Goal: Task Accomplishment & Management: Complete application form

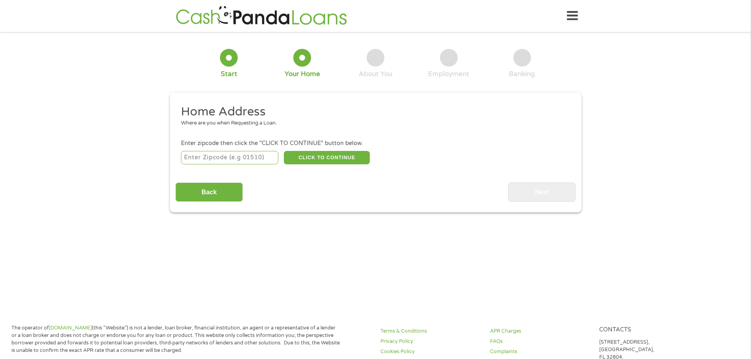
click at [268, 157] on input "number" at bounding box center [229, 157] width 97 height 13
type input "29583"
click at [329, 160] on button "CLICK TO CONTINUE" at bounding box center [327, 157] width 86 height 13
type input "29583"
type input "Pamplico"
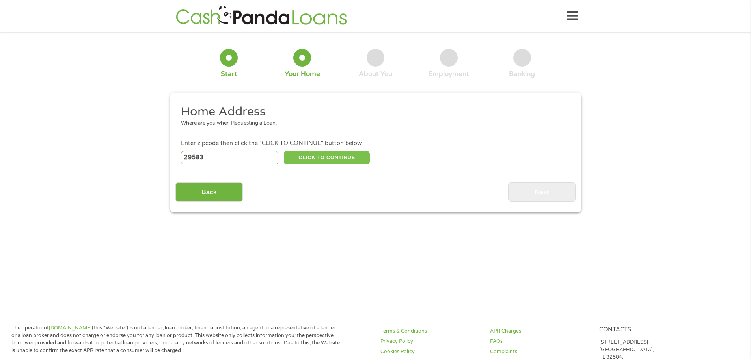
select select "[US_STATE]"
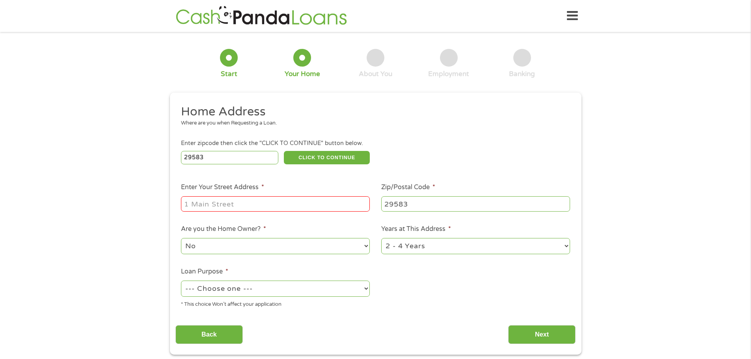
click at [232, 200] on input "Enter Your Street Address *" at bounding box center [275, 203] width 189 height 15
type input "[STREET_ADDRESS][PERSON_NAME]"
click at [338, 290] on select "--- Choose one --- Pay Bills Debt Consolidation Home Improvement Major Purchase…" at bounding box center [275, 289] width 189 height 16
select select "paybills"
click at [181, 281] on select "--- Choose one --- Pay Bills Debt Consolidation Home Improvement Major Purchase…" at bounding box center [275, 289] width 189 height 16
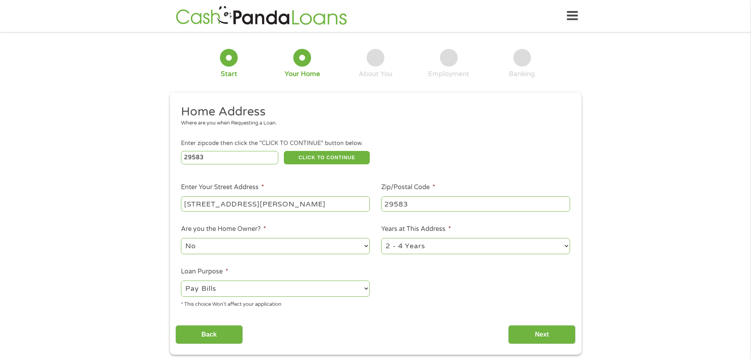
click at [238, 254] on select "No Yes" at bounding box center [275, 246] width 189 height 16
select select "yes"
click at [181, 238] on select "No Yes" at bounding box center [275, 246] width 189 height 16
click at [560, 247] on select "1 Year or less 1 - 2 Years 2 - 4 Years Over 4 Years" at bounding box center [475, 246] width 189 height 16
select select "60months"
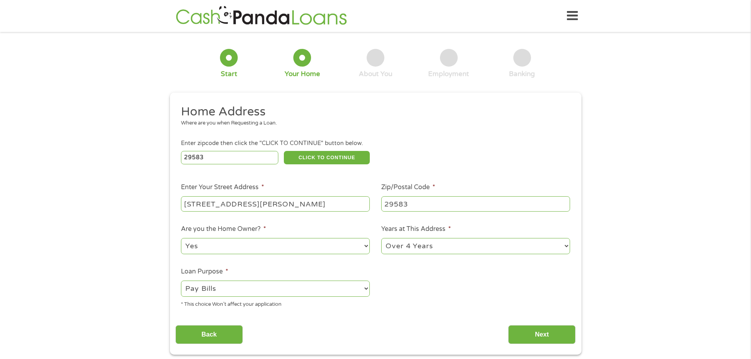
click at [381, 238] on select "1 Year or less 1 - 2 Years 2 - 4 Years Over 4 Years" at bounding box center [475, 246] width 189 height 16
click at [537, 330] on input "Next" at bounding box center [541, 334] width 67 height 19
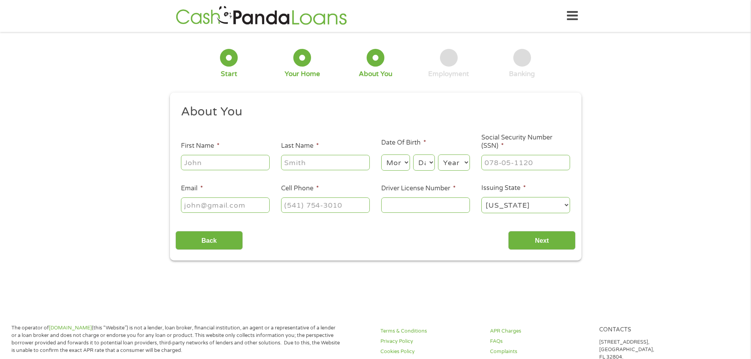
click at [210, 164] on input "First Name *" at bounding box center [225, 162] width 89 height 15
type input "[PERSON_NAME]"
click at [298, 159] on input "Last Name *" at bounding box center [325, 162] width 89 height 15
type input "[PERSON_NAME]"
click at [226, 209] on input "Email *" at bounding box center [225, 205] width 89 height 15
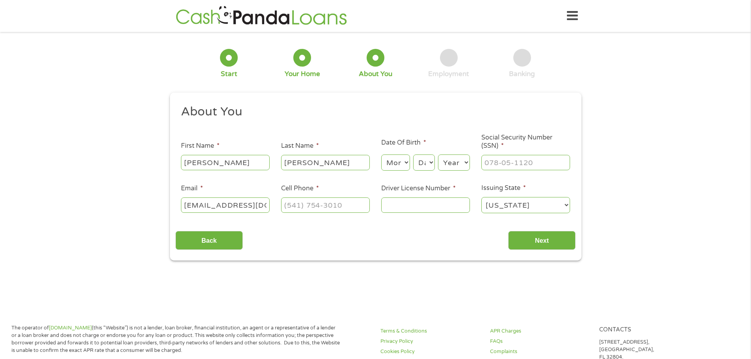
type input "[EMAIL_ADDRESS][DOMAIN_NAME]"
click at [321, 204] on input "(___) ___-____" at bounding box center [325, 205] width 89 height 15
type input "[PHONE_NUMBER]"
click at [423, 205] on input "Driver License Number *" at bounding box center [425, 205] width 89 height 15
type input "004863484"
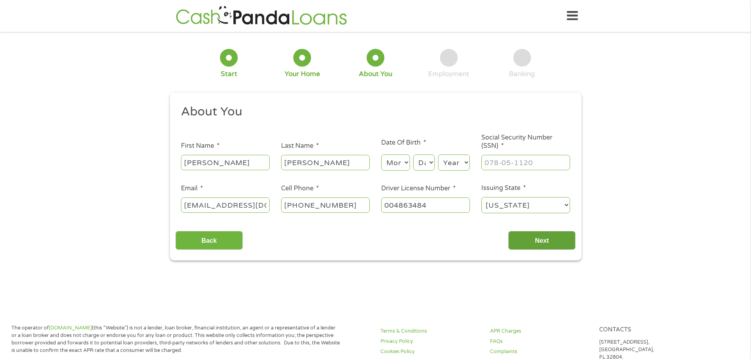
click at [549, 235] on input "Next" at bounding box center [541, 240] width 67 height 19
click at [521, 169] on input "___-__-____" at bounding box center [526, 162] width 89 height 15
type input "250-25-7879"
click at [401, 161] on select "Month 1 2 3 4 5 6 7 8 9 10 11 12" at bounding box center [395, 163] width 29 height 16
select select "8"
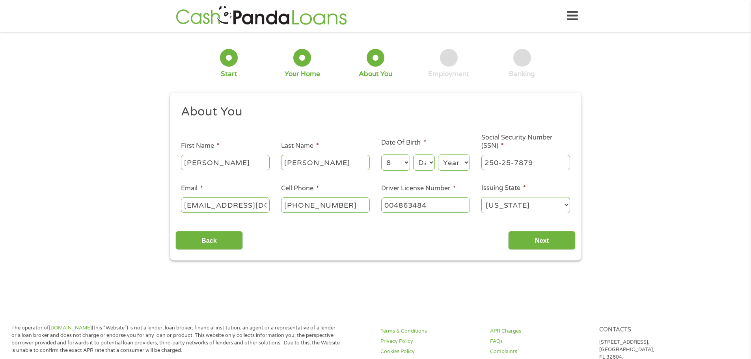
click at [381, 155] on select "Month 1 2 3 4 5 6 7 8 9 10 11 12" at bounding box center [395, 163] width 29 height 16
click at [427, 152] on div "Month Month 1 2 3 4 5 6 7 8 9 10 11 12 Day Day 1 2 3 4 5 6 7 8 9 10 11 12 13 14…" at bounding box center [425, 162] width 89 height 22
click at [426, 160] on select "Day 1 2 3 4 5 6 7 8 9 10 11 12 13 14 15 16 17 18 19 20 21 22 23 24 25 26 27 28 …" at bounding box center [423, 163] width 21 height 16
select select "2"
click at [413, 155] on select "Day 1 2 3 4 5 6 7 8 9 10 11 12 13 14 15 16 17 18 19 20 21 22 23 24 25 26 27 28 …" at bounding box center [423, 163] width 21 height 16
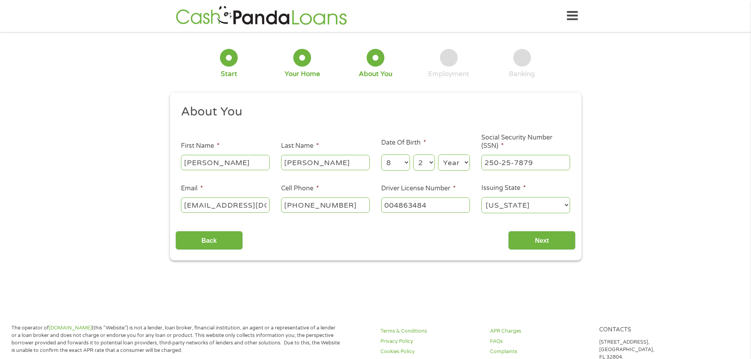
click at [456, 156] on select "Year [DATE] 2006 2005 2004 2003 2002 2001 2000 1999 1998 1997 1996 1995 1994 19…" at bounding box center [454, 163] width 32 height 16
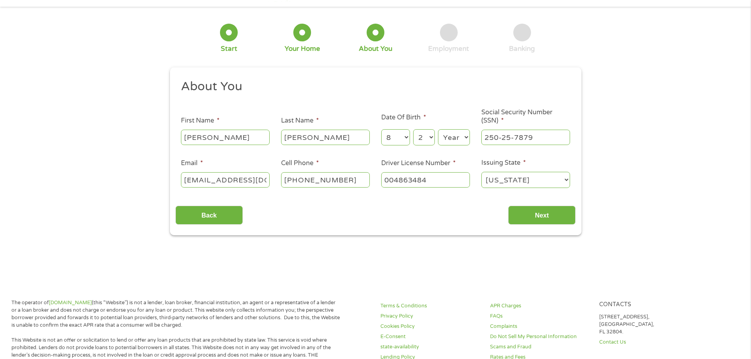
scroll to position [39, 0]
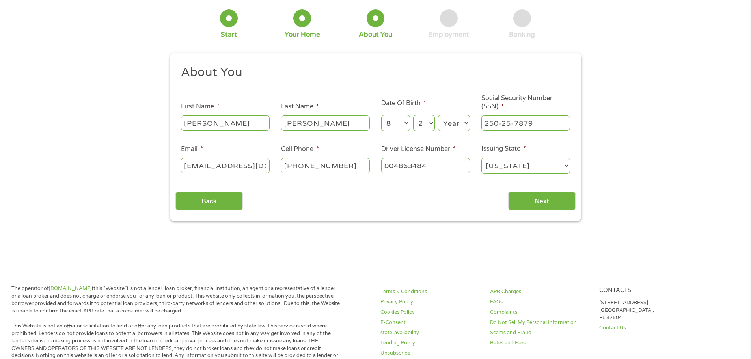
click at [456, 122] on select "Year [DATE] 2006 2005 2004 2003 2002 2001 2000 1999 1998 1997 1996 1995 1994 19…" at bounding box center [454, 123] width 32 height 16
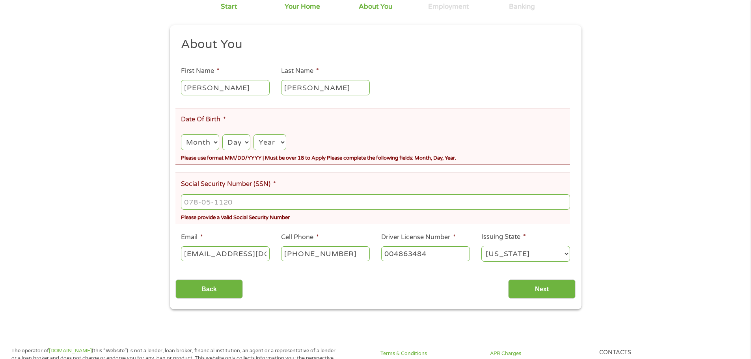
scroll to position [118, 0]
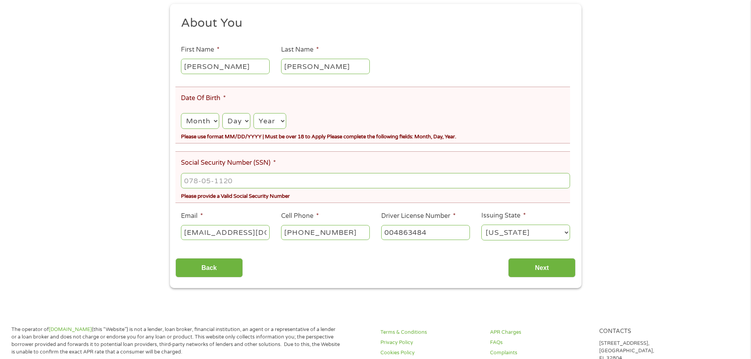
click at [215, 126] on select "Month 1 2 3 4 5 6 7 8 9 10 11 12" at bounding box center [200, 121] width 38 height 16
click at [181, 113] on select "Month 1 2 3 4 5 6 7 8 9 10 11 12" at bounding box center [200, 121] width 38 height 16
click at [206, 119] on select "Month 1 2 3 4 5 6 7 8 9 10 11 12" at bounding box center [200, 121] width 38 height 16
select select "8"
click at [181, 113] on select "Month 1 2 3 4 5 6 7 8 9 10 11 12" at bounding box center [200, 121] width 38 height 16
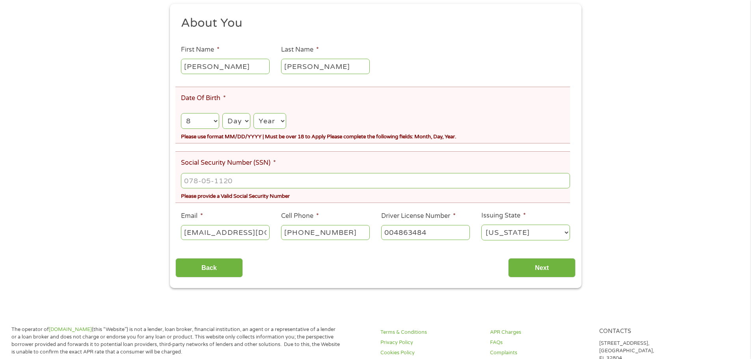
click at [245, 123] on select "Day 1 2 3 4 5 6 7 8 9 10 11 12 13 14 15 16 17 18 19 20 21 22 23 24 25 26 27 28 …" at bounding box center [236, 121] width 28 height 16
select select "2"
click at [222, 113] on select "Day 1 2 3 4 5 6 7 8 9 10 11 12 13 14 15 16 17 18 19 20 21 22 23 24 25 26 27 28 …" at bounding box center [236, 121] width 28 height 16
click at [276, 118] on select "Year [DATE] 2006 2005 2004 2003 2002 2001 2000 1999 1998 1997 1996 1995 1994 19…" at bounding box center [270, 121] width 32 height 16
click at [272, 124] on select "Year [DATE] 2006 2005 2004 2003 2002 2001 2000 1999 1998 1997 1996 1995 1994 19…" at bounding box center [270, 121] width 32 height 16
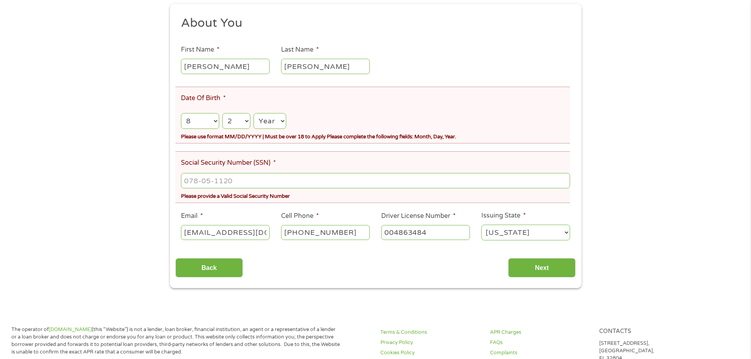
select select "1958"
click at [254, 113] on select "Year [DATE] 2006 2005 2004 2003 2002 2001 2000 1999 1998 1997 1996 1995 1994 19…" at bounding box center [270, 121] width 32 height 16
click at [234, 174] on input "___-__-____" at bounding box center [375, 180] width 389 height 15
type input "250-25-7879"
click at [365, 275] on div "Back Next" at bounding box center [376, 265] width 400 height 25
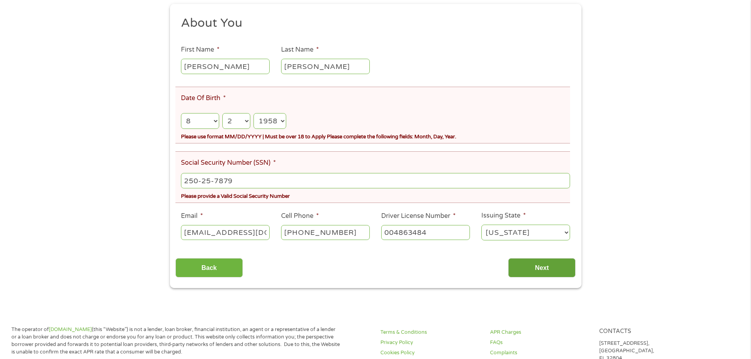
click at [557, 266] on input "Next" at bounding box center [541, 267] width 67 height 19
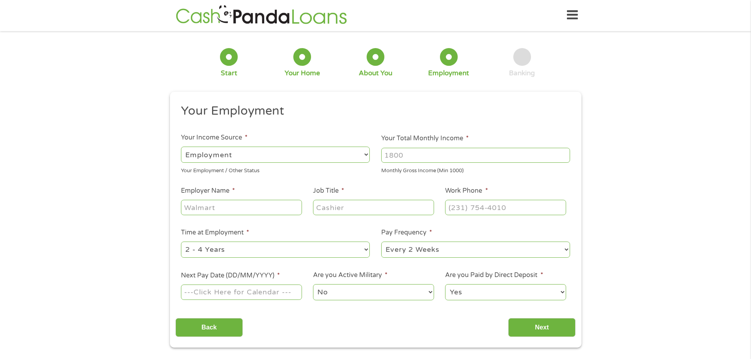
scroll to position [0, 0]
click at [281, 164] on div "--- Choose one --- Employment [DEMOGRAPHIC_DATA] Benefits" at bounding box center [275, 155] width 189 height 19
click at [287, 161] on select "--- Choose one --- Employment [DEMOGRAPHIC_DATA] Benefits" at bounding box center [275, 156] width 189 height 16
select select "selfEmployed"
click at [181, 148] on select "--- Choose one --- Employment [DEMOGRAPHIC_DATA] Benefits" at bounding box center [275, 156] width 189 height 16
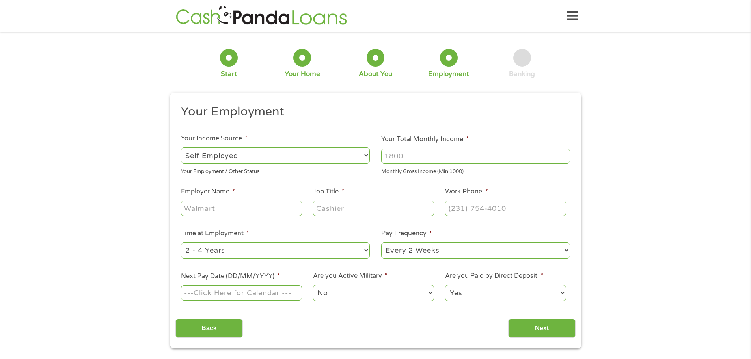
click at [414, 159] on input "Your Total Monthly Income *" at bounding box center [475, 156] width 189 height 15
type input "9300"
click at [239, 213] on input "Employer Name *" at bounding box center [241, 208] width 121 height 15
click at [251, 209] on input "Performance [PERSON_NAME] Compliance" at bounding box center [241, 208] width 121 height 15
type input "Performance Safety Compliance"
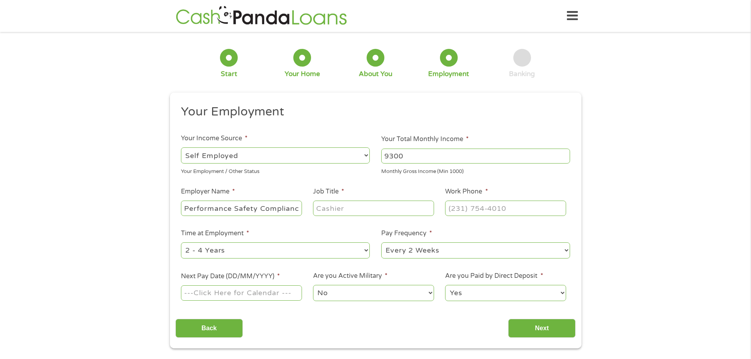
click at [370, 209] on input "Job Title *" at bounding box center [373, 208] width 121 height 15
type input "F"
type input "Owner"
click at [533, 254] on select "--- Choose one --- Every 2 Weeks Every Week Monthly Semi-Monthly" at bounding box center [475, 251] width 189 height 16
click at [381, 243] on select "--- Choose one --- Every 2 Weeks Every Week Monthly Semi-Monthly" at bounding box center [475, 251] width 189 height 16
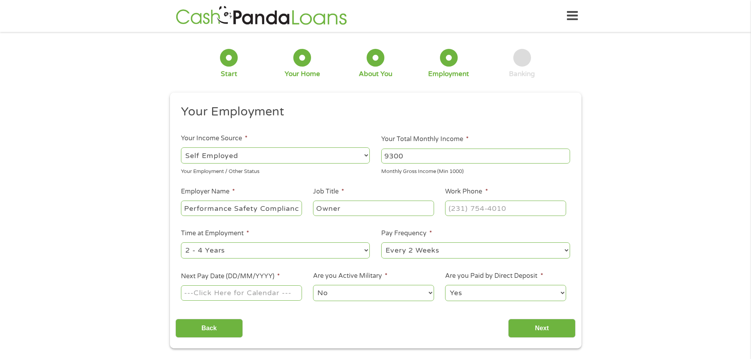
click at [263, 255] on select "--- Choose one --- 1 Year or less 1 - 2 Years 2 - 4 Years Over 4 Years" at bounding box center [275, 251] width 189 height 16
select select "60months"
click at [181, 243] on select "--- Choose one --- 1 Year or less 1 - 2 Years 2 - 4 Years Over 4 Years" at bounding box center [275, 251] width 189 height 16
click at [483, 205] on input "(___) ___-____" at bounding box center [505, 208] width 121 height 15
type input "[PHONE_NUMBER]"
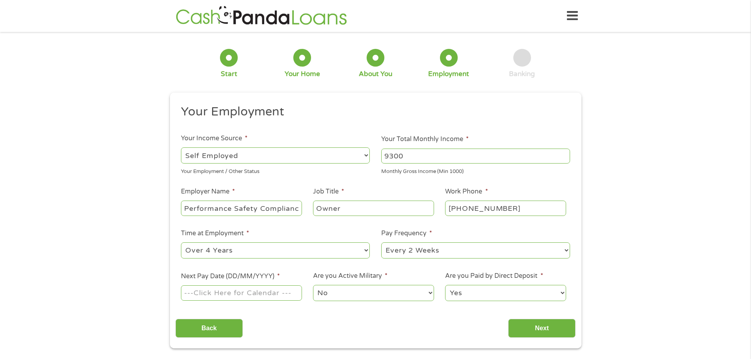
click at [233, 295] on input "Next Pay Date (DD/MM/YYYY) *" at bounding box center [241, 293] width 121 height 15
type input "[DATE]"
click at [234, 293] on input "[DATE]" at bounding box center [241, 293] width 121 height 15
click at [355, 292] on select "No Yes" at bounding box center [373, 293] width 121 height 16
click at [313, 285] on select "No Yes" at bounding box center [373, 293] width 121 height 16
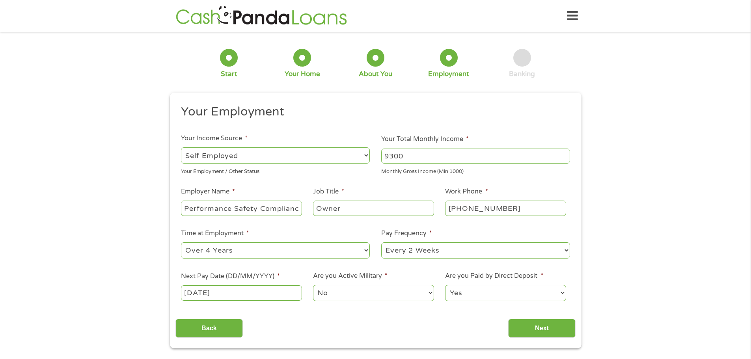
click at [486, 292] on select "Yes No" at bounding box center [505, 293] width 121 height 16
click at [445, 285] on select "Yes No" at bounding box center [505, 293] width 121 height 16
click at [544, 336] on input "Next" at bounding box center [541, 328] width 67 height 19
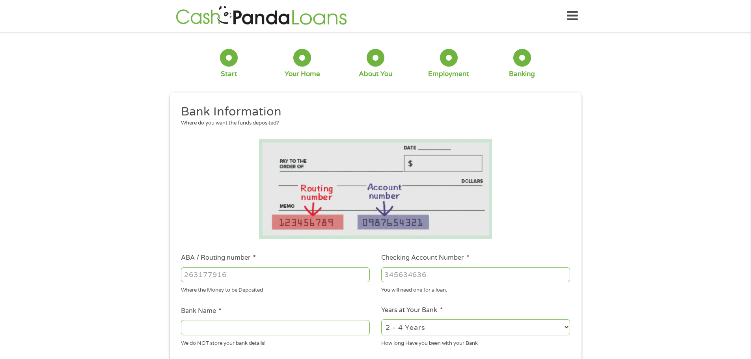
scroll to position [3, 3]
click at [229, 280] on input "ABA / Routing number *" at bounding box center [275, 274] width 189 height 15
type input "053207339"
type input "THE CITIZENS BANK"
type input "053207339"
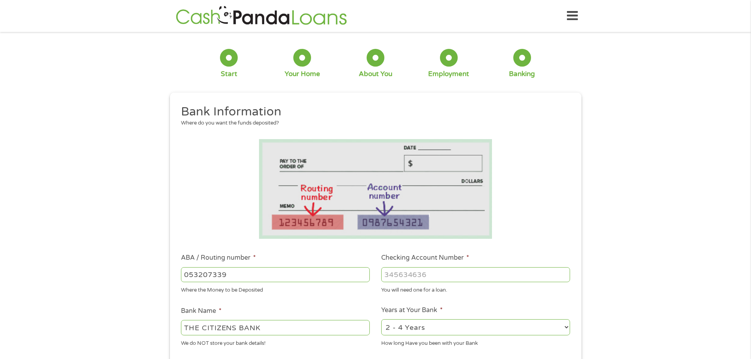
click at [417, 270] on input "Checking Account Number *" at bounding box center [475, 274] width 189 height 15
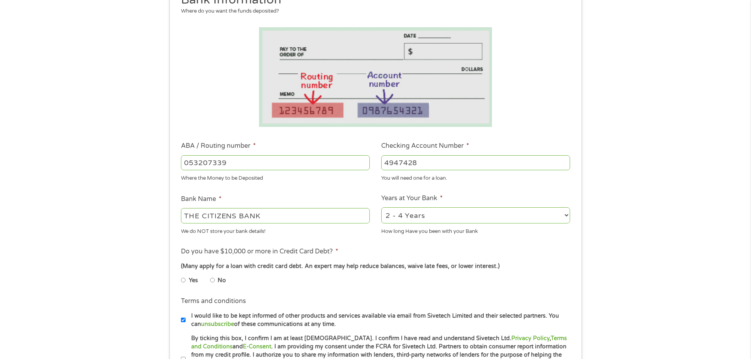
scroll to position [158, 0]
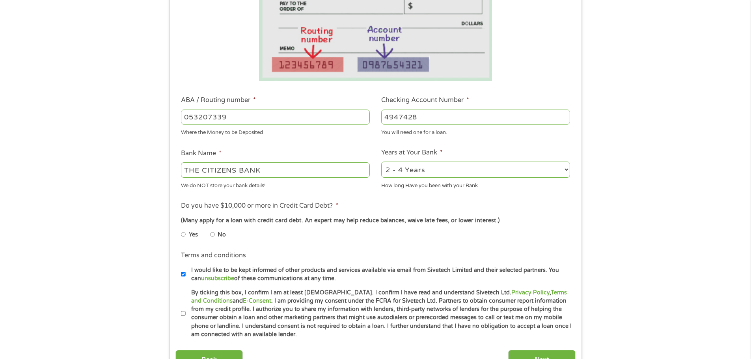
type input "4947428"
click at [507, 167] on select "2 - 4 Years 6 - 12 Months 1 - 2 Years Over 4 Years" at bounding box center [475, 170] width 189 height 16
click at [381, 162] on select "2 - 4 Years 6 - 12 Months 1 - 2 Years Over 4 Years" at bounding box center [475, 170] width 189 height 16
click at [211, 232] on input "No" at bounding box center [212, 234] width 5 height 13
radio input "true"
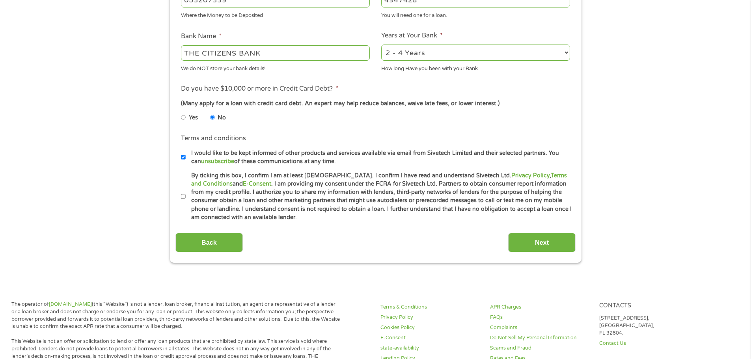
scroll to position [276, 0]
drag, startPoint x: 181, startPoint y: 197, endPoint x: 188, endPoint y: 192, distance: 8.4
click at [187, 192] on li "By ticking this box, I confirm I am at least [DEMOGRAPHIC_DATA]. I confirm I ha…" at bounding box center [378, 195] width 395 height 50
click at [185, 194] on input "By ticking this box, I confirm I am at least [DEMOGRAPHIC_DATA]. I confirm I ha…" at bounding box center [183, 195] width 5 height 13
checkbox input "true"
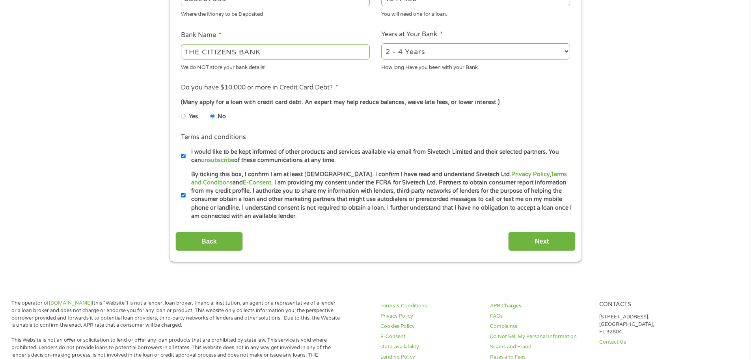
click at [180, 154] on li "Terms and conditions I would like to be kept informed of other products and ser…" at bounding box center [376, 149] width 400 height 32
click at [557, 239] on input "Next" at bounding box center [541, 241] width 67 height 19
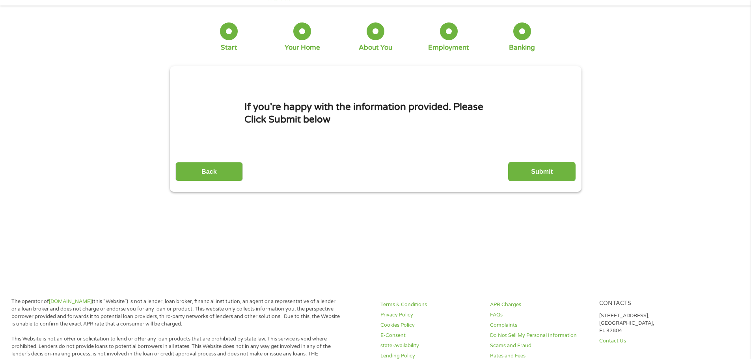
scroll to position [0, 0]
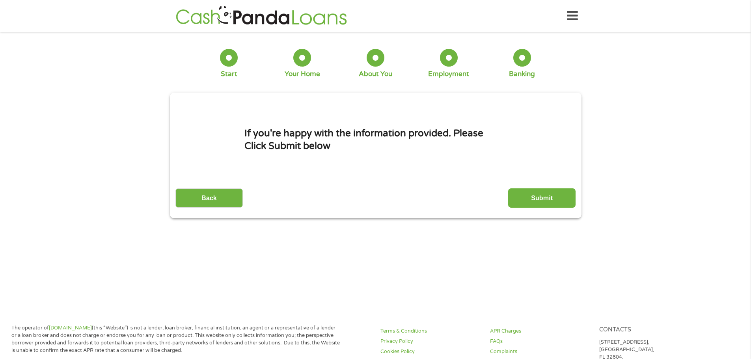
click at [552, 211] on div "This field is hidden when viewing the form gclid EAIaIQobChMIlI_2uvf-jwMV_07_AR…" at bounding box center [376, 156] width 412 height 126
click at [544, 198] on input "Submit" at bounding box center [541, 198] width 67 height 19
